Goal: Information Seeking & Learning: Learn about a topic

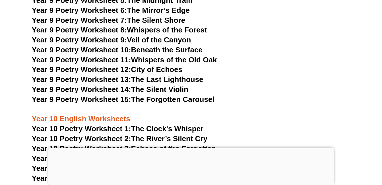
scroll to position [3870, 0]
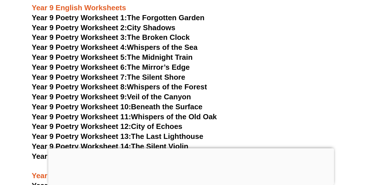
click at [193, 148] on div at bounding box center [191, 148] width 286 height 0
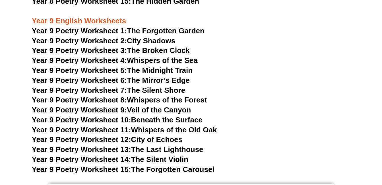
scroll to position [3856, 0]
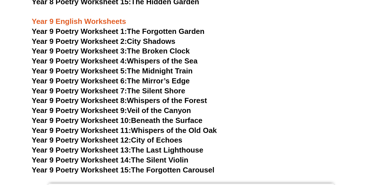
click at [88, 27] on span "Year 9 Poetry Worksheet 1:" at bounding box center [79, 31] width 95 height 9
click at [100, 37] on span "Year 9 Poetry Worksheet 2:" at bounding box center [79, 41] width 95 height 9
click at [103, 57] on span "Year 9 Poetry Worksheet 4:" at bounding box center [79, 61] width 95 height 9
click at [151, 126] on link "Year 9 Poetry Worksheet 11: Whispers of the Old Oak" at bounding box center [124, 130] width 185 height 9
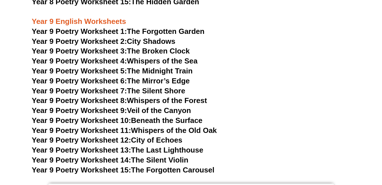
click at [151, 126] on link "Year 9 Poetry Worksheet 11: Whispers of the Old Oak" at bounding box center [124, 130] width 185 height 9
click at [98, 146] on span "Year 9 Poetry Worksheet 13:" at bounding box center [81, 150] width 99 height 9
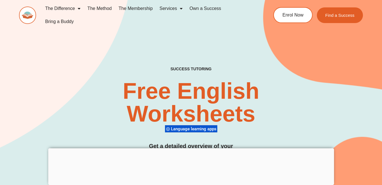
click at [170, 10] on link "Services" at bounding box center [171, 8] width 30 height 13
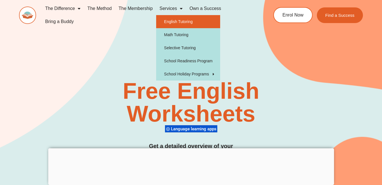
click at [173, 20] on link "English Tutoring" at bounding box center [188, 21] width 64 height 13
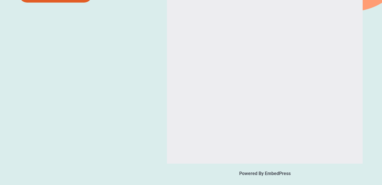
scroll to position [802, 0]
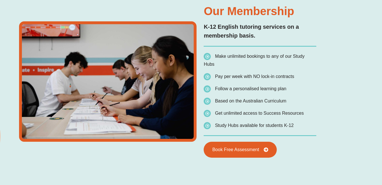
type input "*"
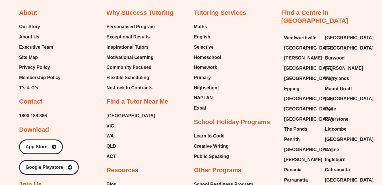
scroll to position [2041, 0]
click at [208, 34] on span "English" at bounding box center [202, 37] width 17 height 9
